Goal: Task Accomplishment & Management: Manage account settings

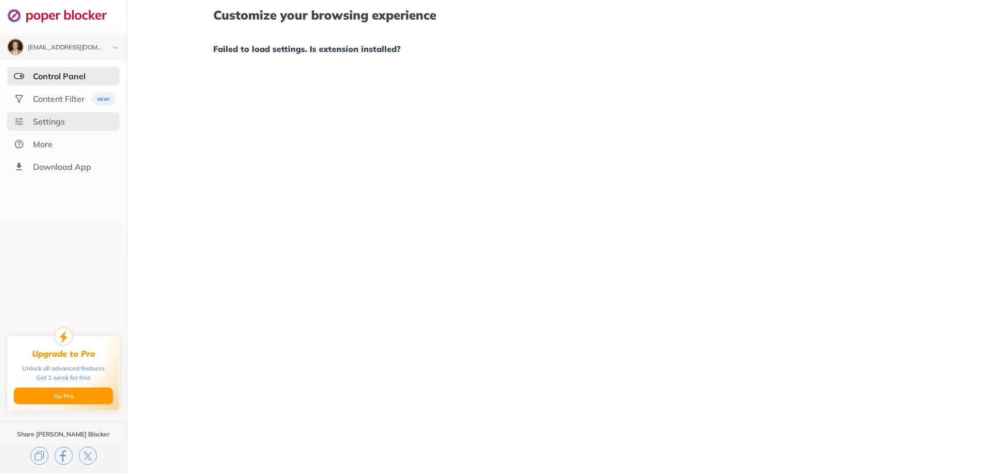
click at [44, 126] on div "Settings" at bounding box center [49, 121] width 32 height 10
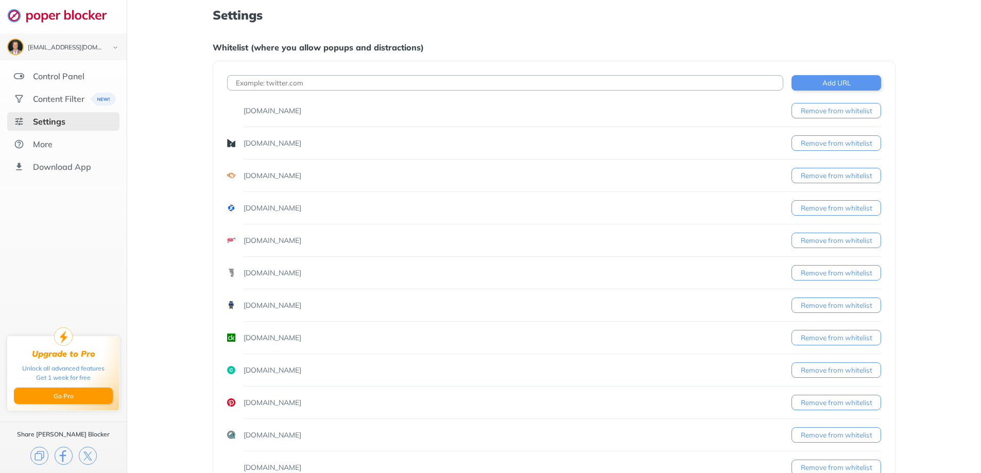
click at [290, 80] on input at bounding box center [505, 82] width 556 height 15
type input "[PERSON_NAME]"
click at [64, 80] on div "Control Panel" at bounding box center [59, 76] width 52 height 10
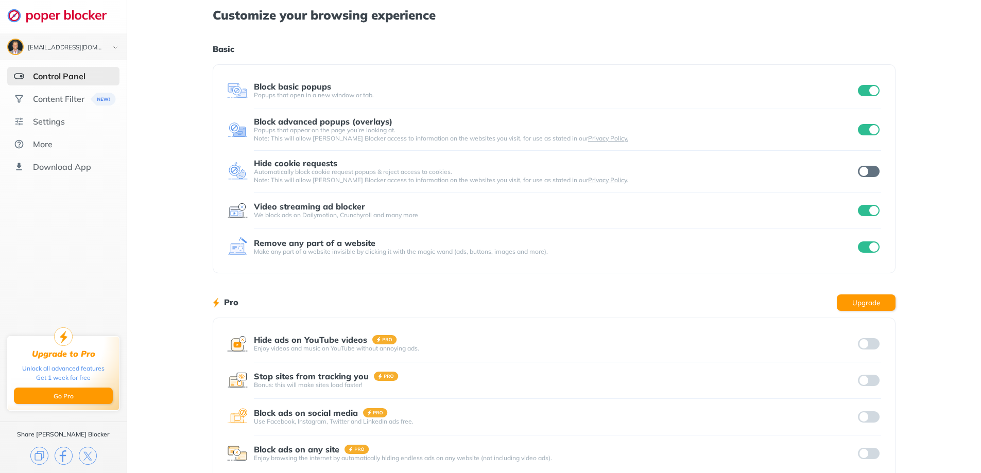
click at [873, 91] on input "checkbox" at bounding box center [869, 90] width 22 height 11
click at [871, 131] on input "checkbox" at bounding box center [869, 129] width 22 height 11
click at [71, 40] on div "[EMAIL_ADDRESS][DOMAIN_NAME]" at bounding box center [63, 47] width 112 height 16
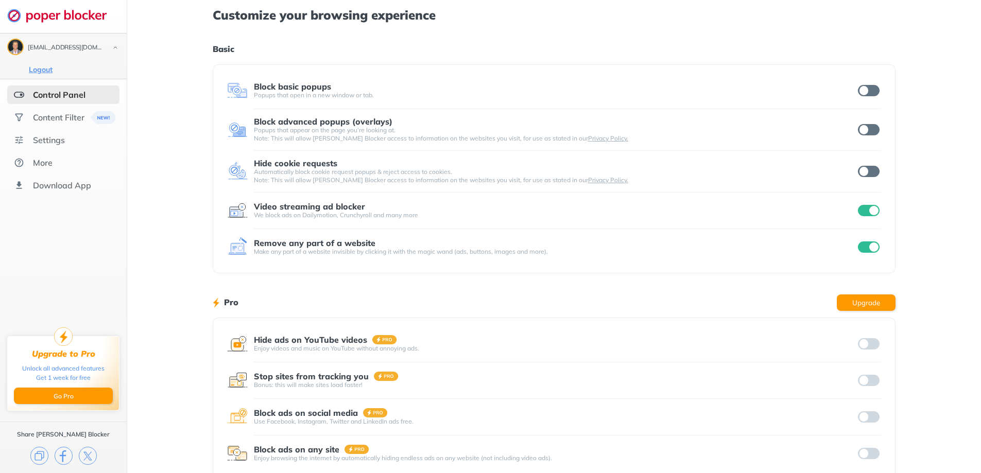
click at [31, 71] on button "Logout" at bounding box center [41, 69] width 30 height 10
